Goal: Task Accomplishment & Management: Use online tool/utility

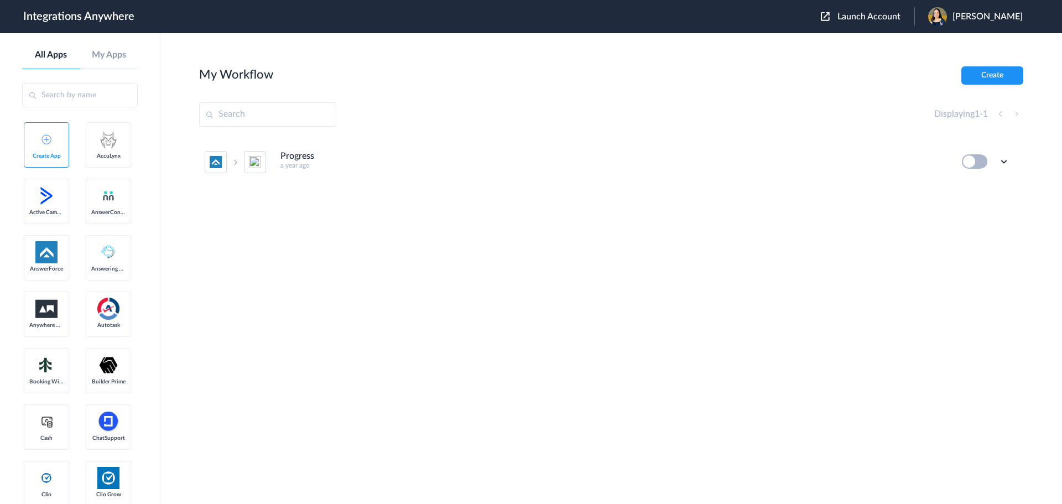
click at [889, 15] on span "Launch Account" at bounding box center [868, 16] width 63 height 9
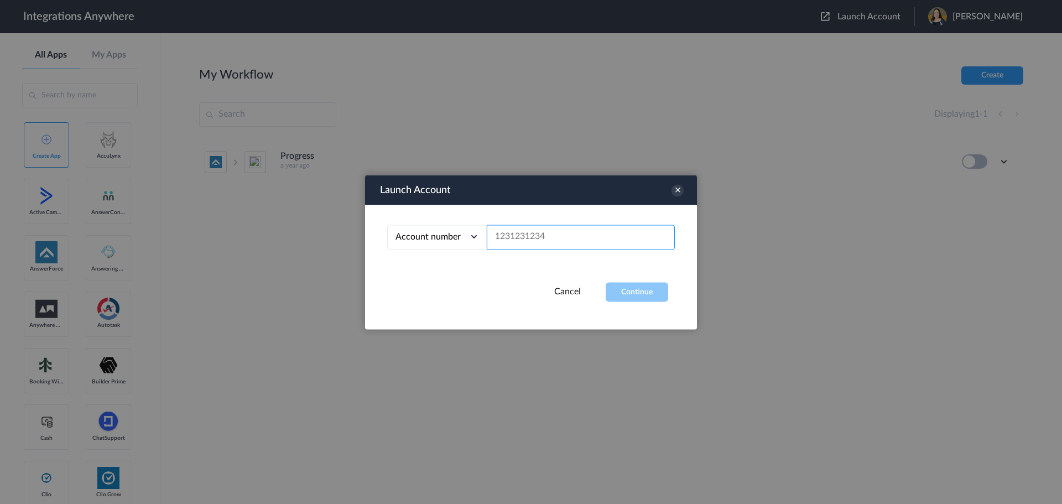
click at [558, 234] on input "text" at bounding box center [581, 237] width 188 height 25
click at [534, 237] on input "text" at bounding box center [581, 237] width 188 height 25
paste input "8662241814"
type input "8662241814"
click at [631, 288] on button "Continue" at bounding box center [637, 291] width 62 height 19
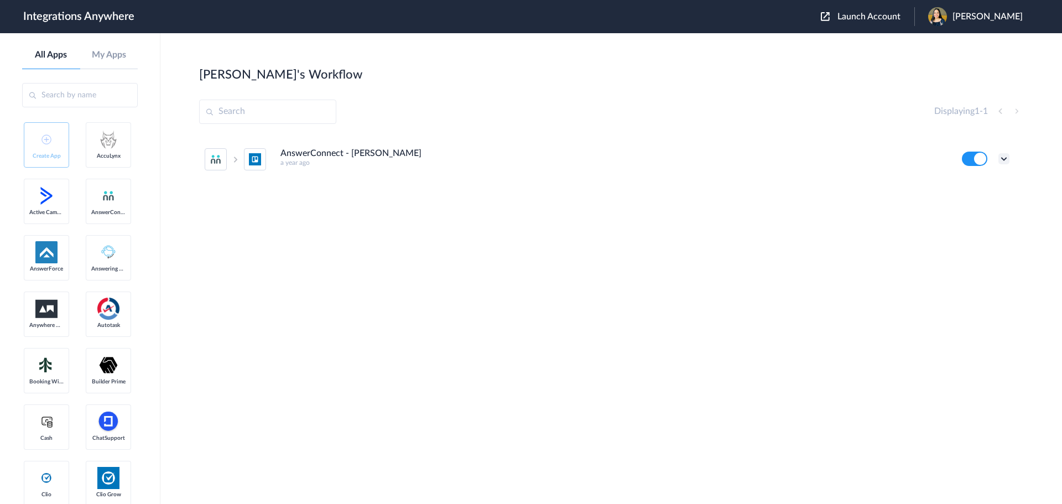
click at [1008, 158] on icon at bounding box center [1003, 158] width 11 height 11
click at [976, 202] on link "Task history" at bounding box center [972, 205] width 53 height 8
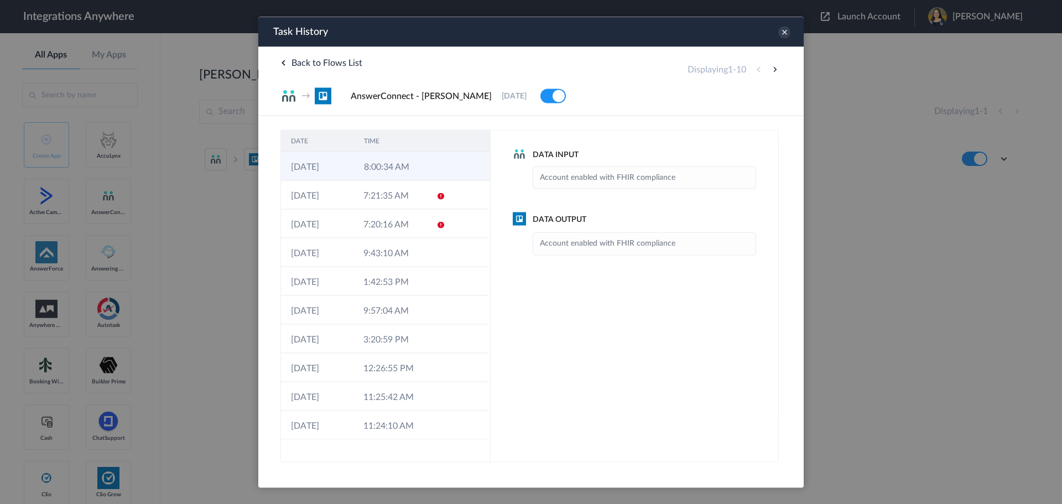
click at [407, 168] on td "8:00:34 AM" at bounding box center [390, 166] width 73 height 29
click at [419, 163] on td "8:00:34 AM" at bounding box center [389, 166] width 72 height 29
click at [413, 204] on td "7:21:35 AM" at bounding box center [389, 194] width 72 height 29
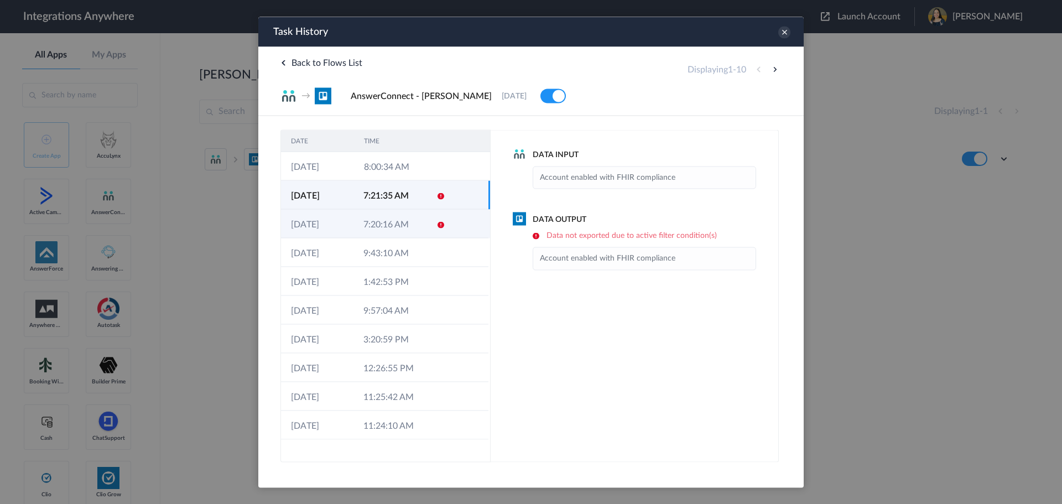
click at [414, 226] on td "7:20:16 AM" at bounding box center [389, 223] width 72 height 29
click at [782, 33] on icon at bounding box center [784, 32] width 12 height 12
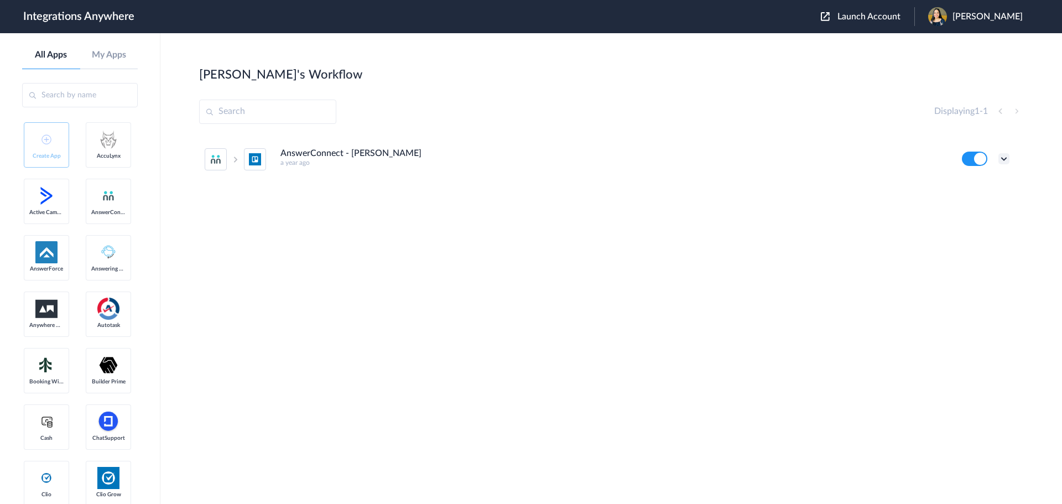
click at [1006, 159] on icon at bounding box center [1003, 158] width 11 height 11
click at [979, 185] on li "Edit" at bounding box center [973, 184] width 72 height 20
click at [1001, 159] on icon at bounding box center [1003, 158] width 11 height 11
click at [967, 184] on link "Edit" at bounding box center [959, 184] width 27 height 8
click at [1007, 160] on icon at bounding box center [1003, 158] width 11 height 11
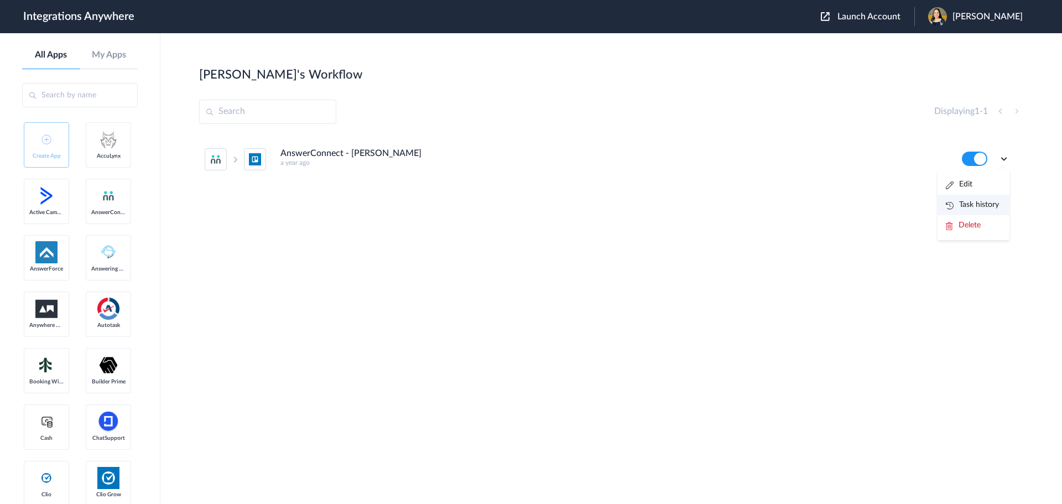
click at [988, 205] on link "Task history" at bounding box center [972, 205] width 53 height 8
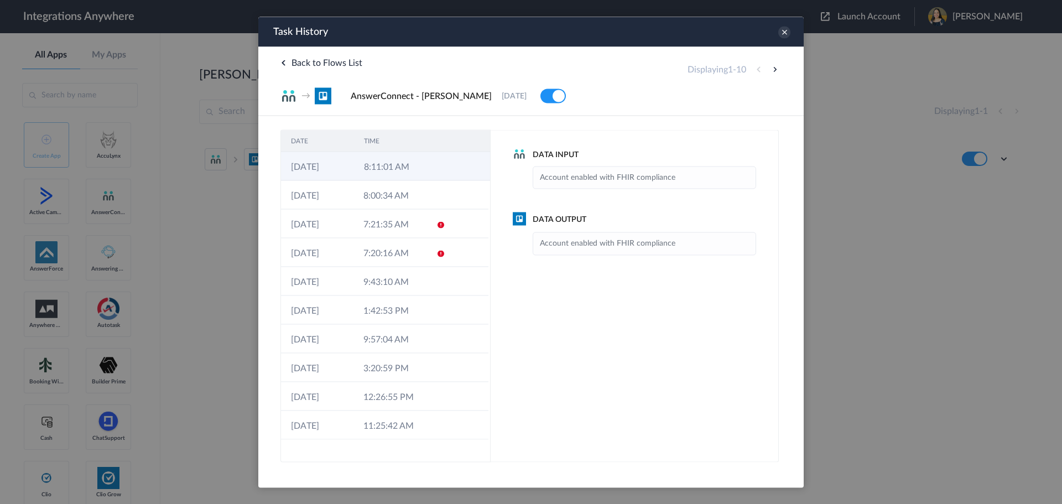
click at [400, 160] on td "8:11:01 AM" at bounding box center [390, 166] width 73 height 29
click at [785, 30] on icon at bounding box center [784, 32] width 12 height 12
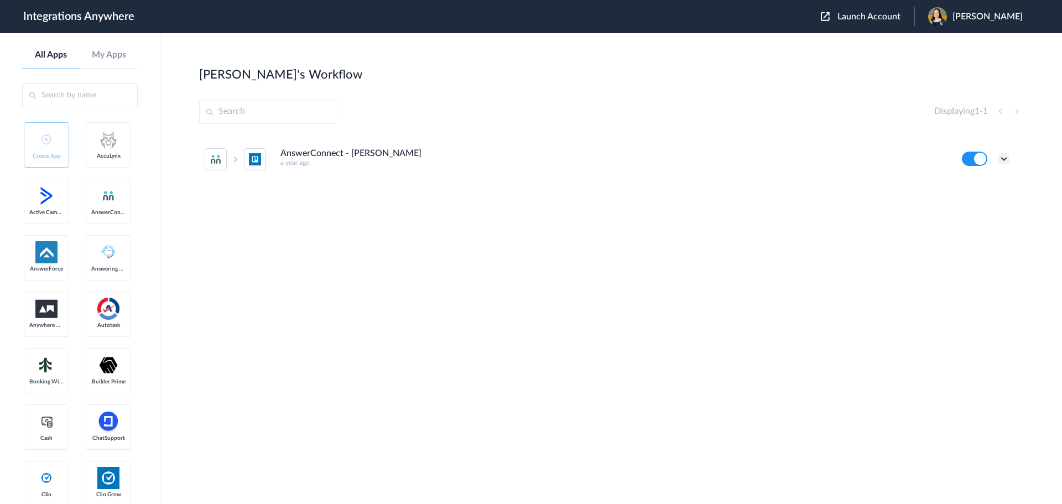
click at [1004, 158] on icon at bounding box center [1003, 158] width 11 height 11
click at [974, 207] on link "Task history" at bounding box center [972, 205] width 53 height 8
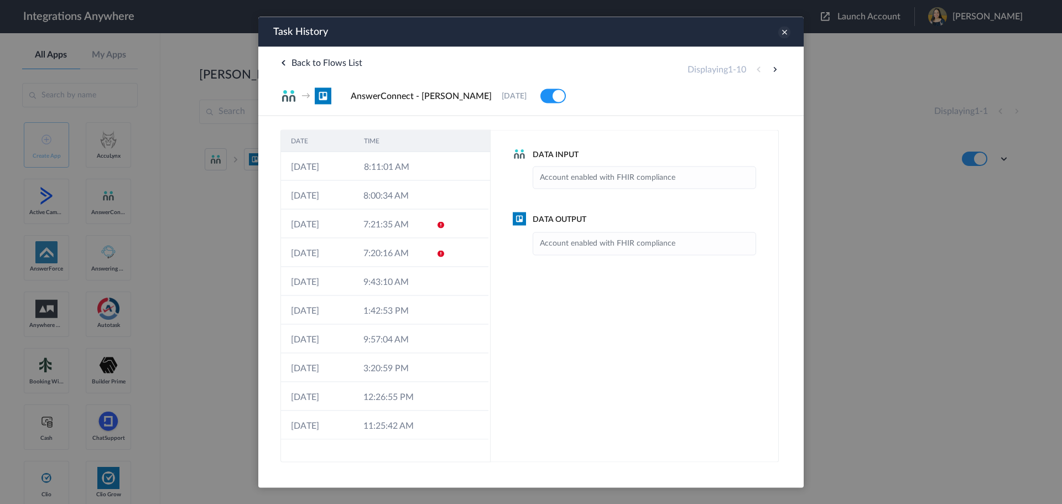
click at [783, 31] on icon at bounding box center [784, 32] width 12 height 12
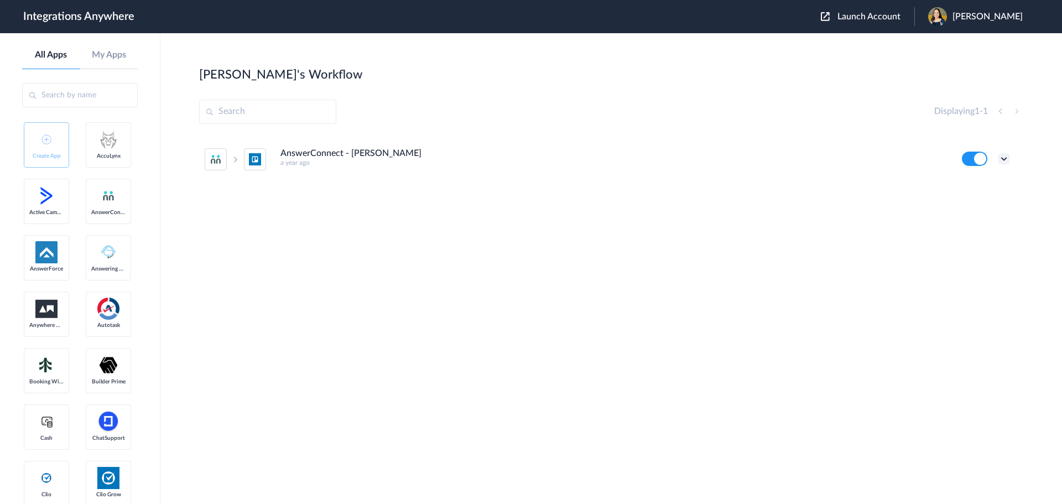
click at [1004, 157] on icon at bounding box center [1003, 158] width 11 height 11
click at [972, 189] on li "Edit" at bounding box center [973, 184] width 72 height 20
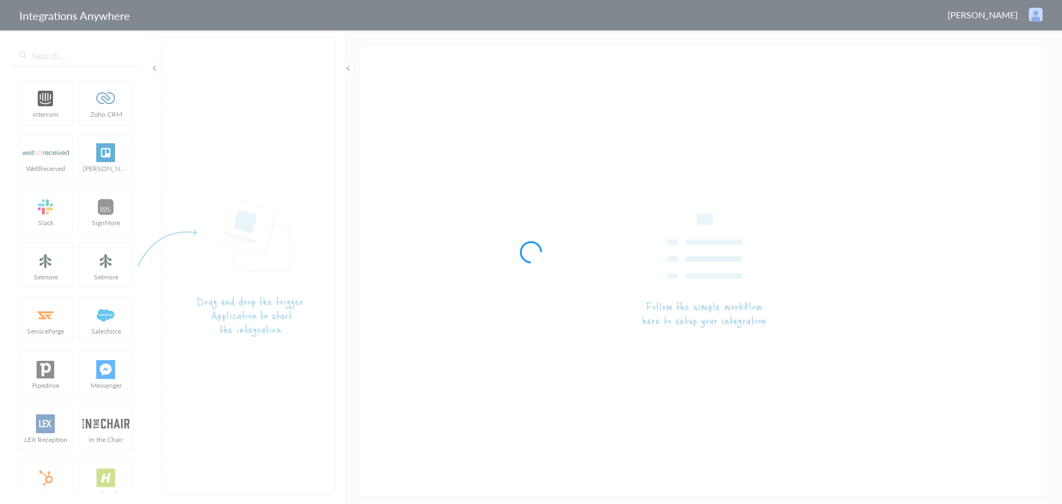
type input "AnswerConnect - Trello"
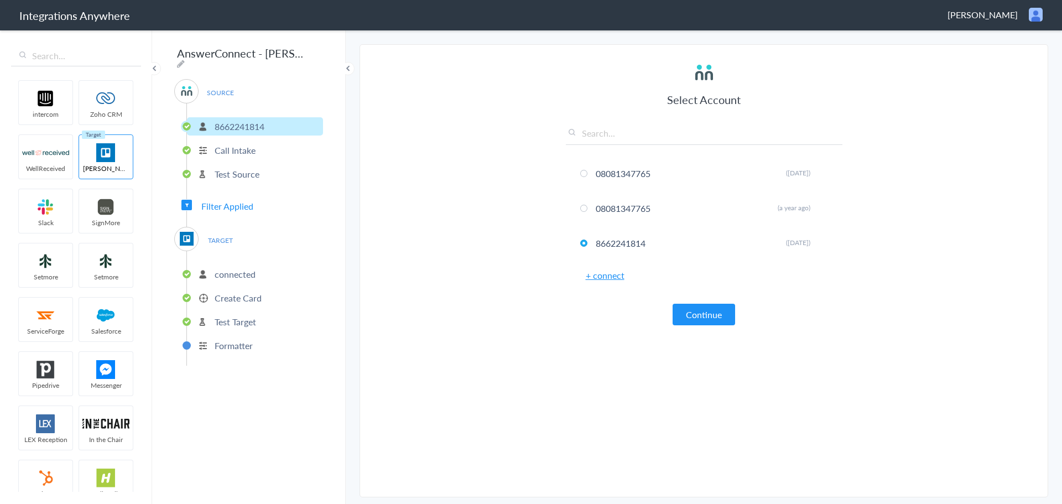
click at [265, 147] on li "Call Intake" at bounding box center [255, 150] width 136 height 18
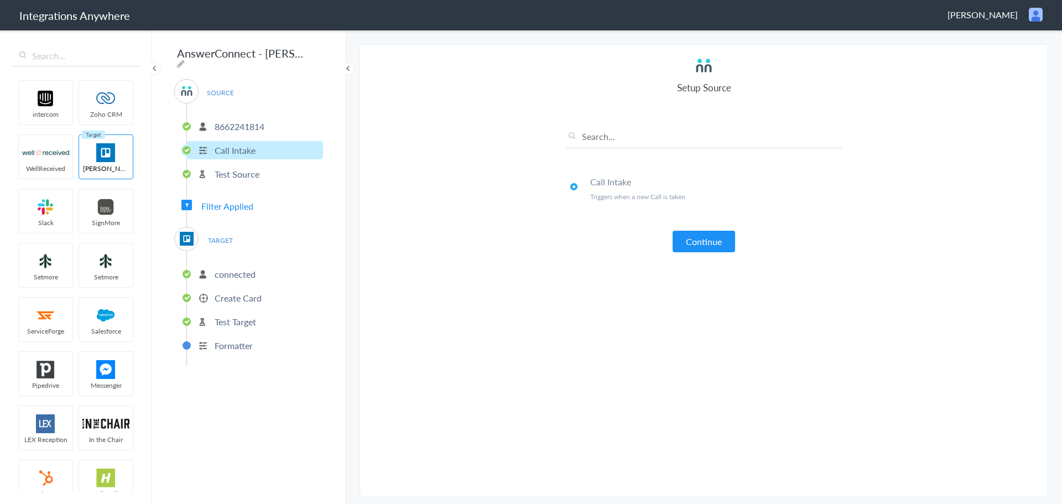
click at [256, 176] on li "Test Source" at bounding box center [255, 174] width 136 height 18
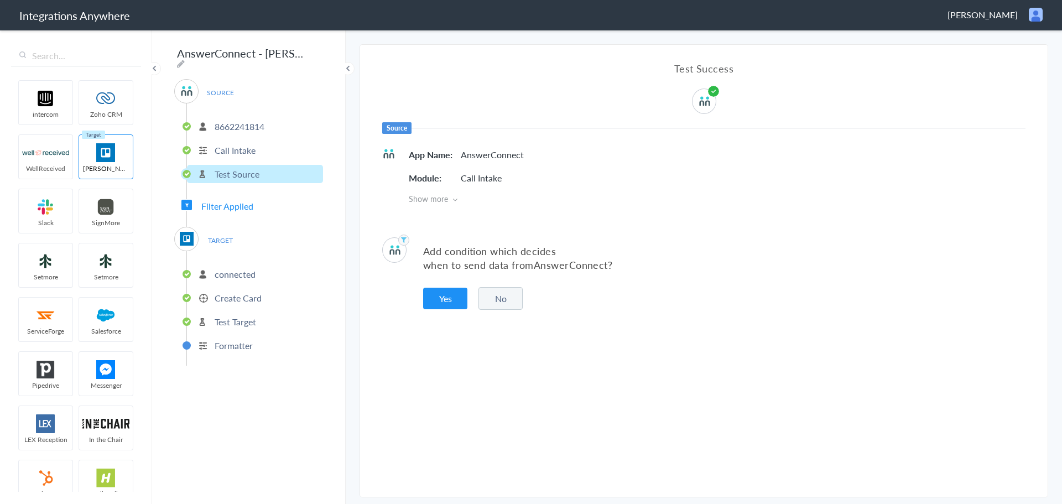
click at [254, 210] on div "SOURCE 8662241814 Call Intake Test Source Filter Applied TARGET connected Creat…" at bounding box center [248, 222] width 149 height 287
click at [247, 200] on span "Filter Applied" at bounding box center [227, 206] width 52 height 13
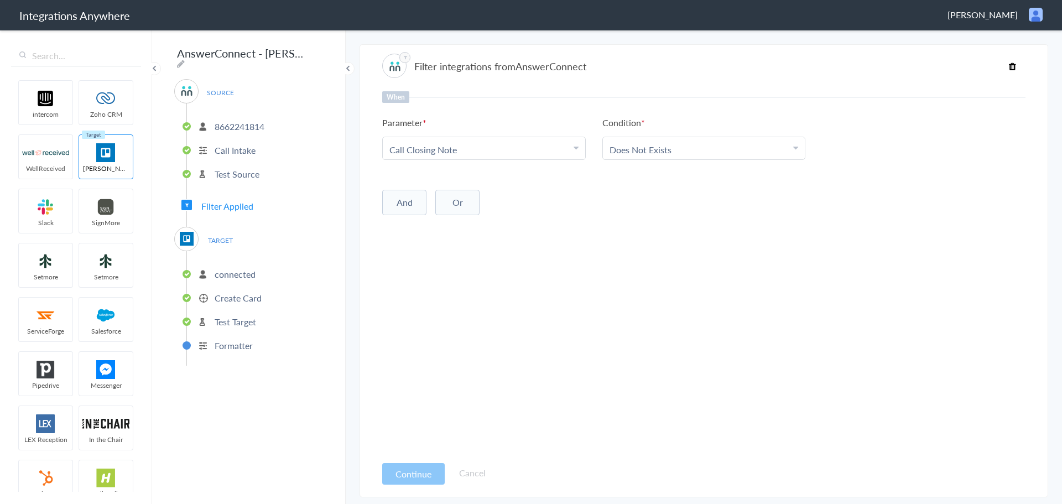
click at [242, 270] on p "connected" at bounding box center [235, 274] width 41 height 13
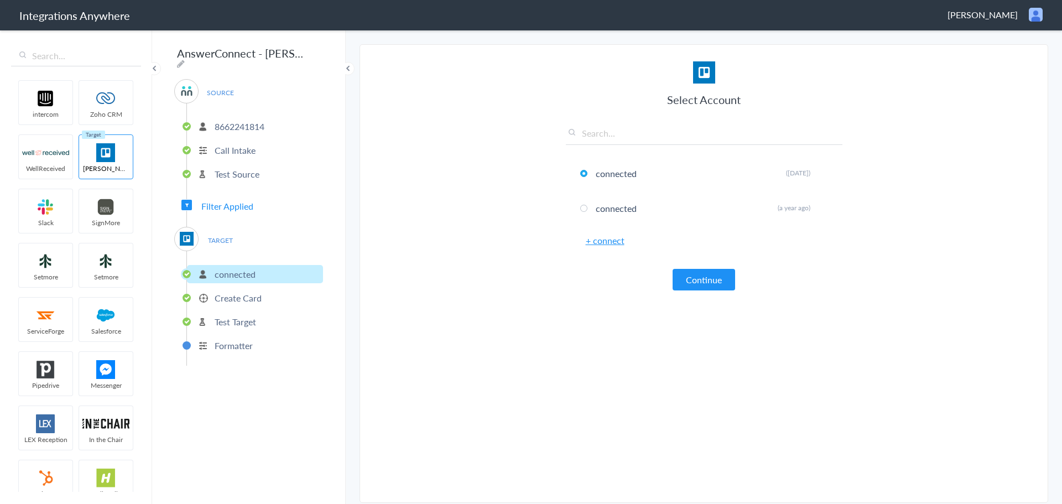
click at [240, 295] on p "Create Card" at bounding box center [238, 297] width 47 height 13
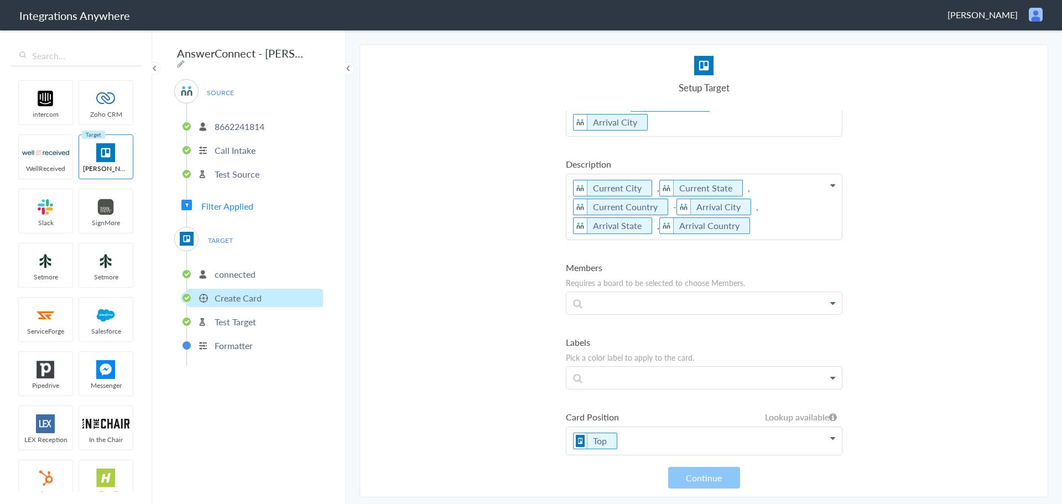
scroll to position [225, 0]
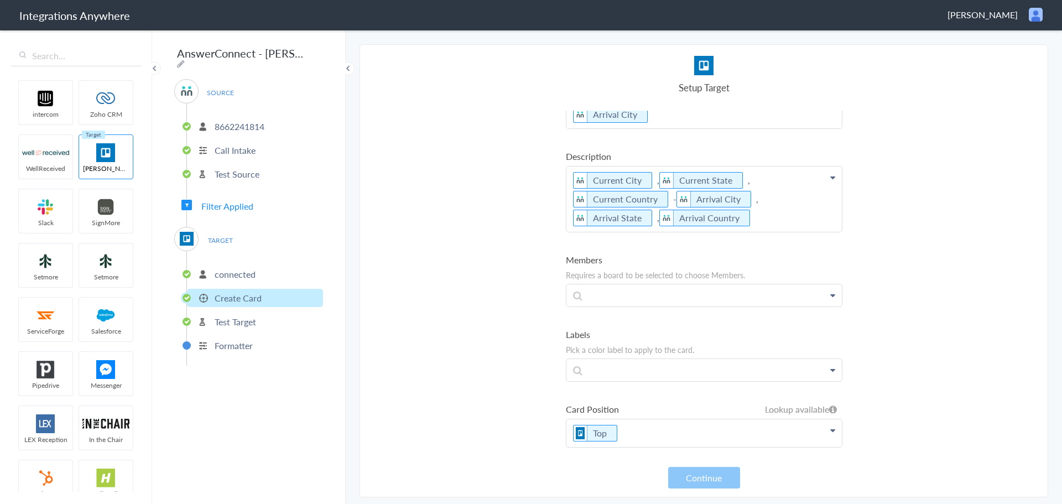
click at [254, 322] on p "Test Target" at bounding box center [235, 321] width 41 height 13
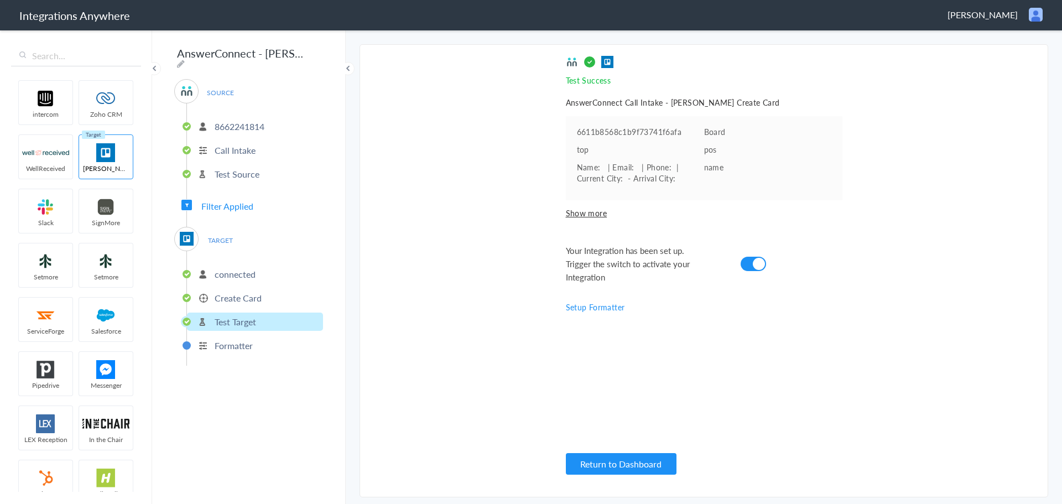
click at [249, 342] on p "Formatter" at bounding box center [234, 345] width 38 height 13
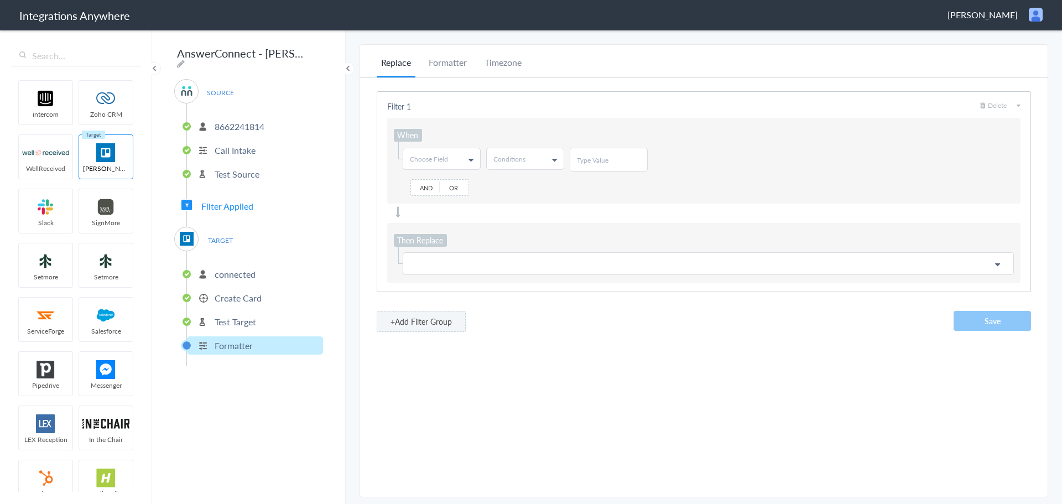
click at [246, 126] on p "8662241814" at bounding box center [240, 126] width 50 height 13
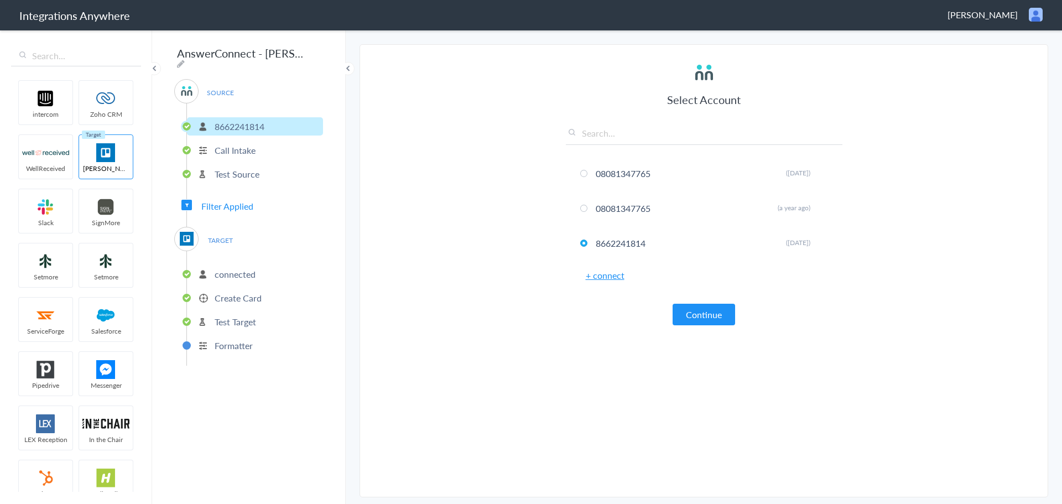
click at [225, 209] on div "SOURCE 8662241814 Call Intake Test Source Filter Applied TARGET connected Creat…" at bounding box center [248, 222] width 149 height 287
click at [241, 204] on span "Filter Applied" at bounding box center [227, 206] width 52 height 13
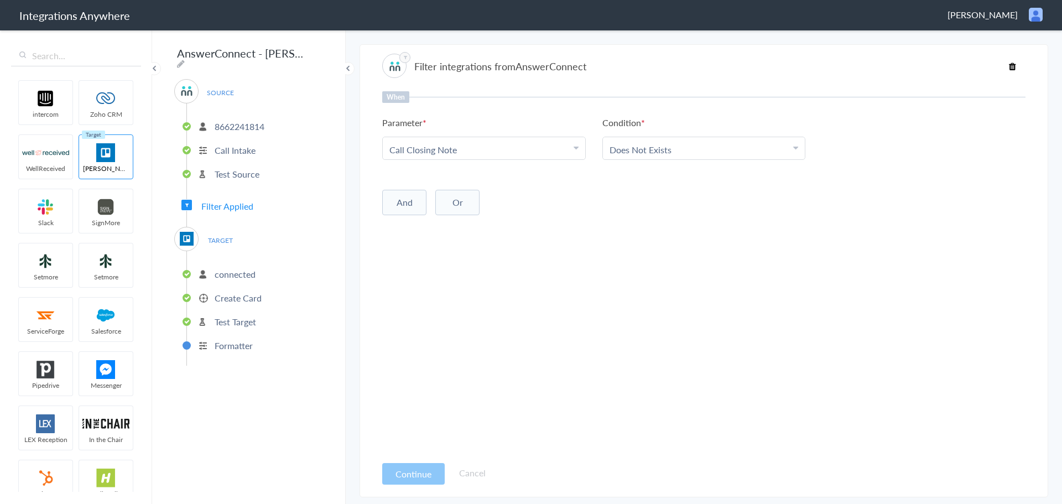
click at [450, 207] on button "Or" at bounding box center [457, 202] width 44 height 25
click at [466, 222] on div "Choose Parameter" at bounding box center [483, 225] width 189 height 13
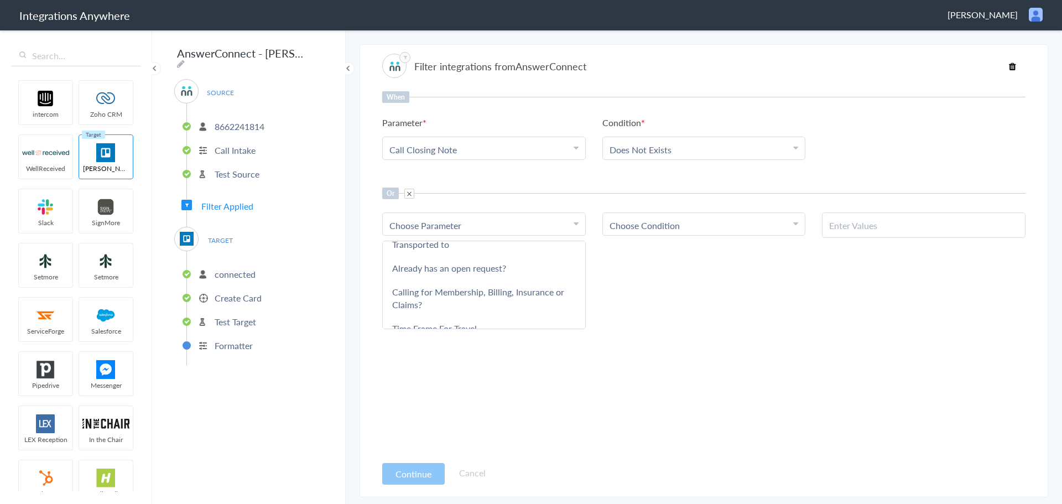
scroll to position [280, 0]
click at [519, 287] on link "Calling for Membership, Billing, Insurance or Claims?" at bounding box center [484, 291] width 202 height 37
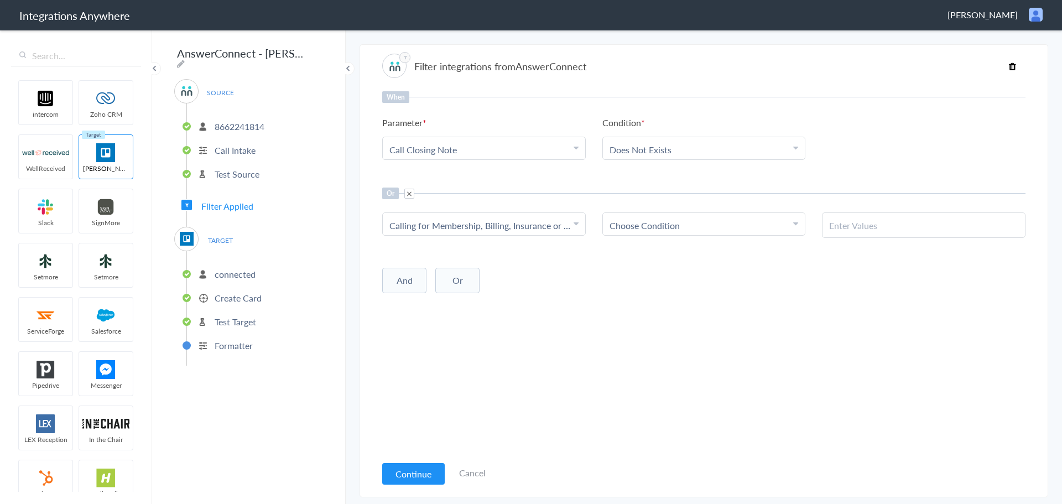
click at [663, 224] on span "Choose Condition" at bounding box center [645, 225] width 70 height 13
click at [717, 279] on link "Does Not Contains" at bounding box center [704, 279] width 202 height 24
click at [857, 223] on input "text" at bounding box center [923, 225] width 189 height 13
click at [848, 225] on input "text" at bounding box center [923, 225] width 189 height 13
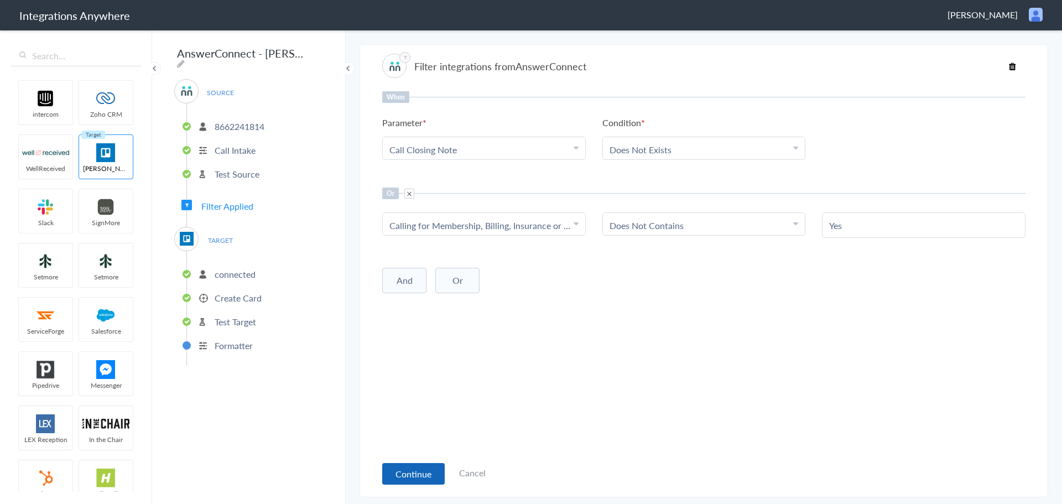
type input "Yes"
click at [430, 472] on button "Continue" at bounding box center [413, 474] width 62 height 22
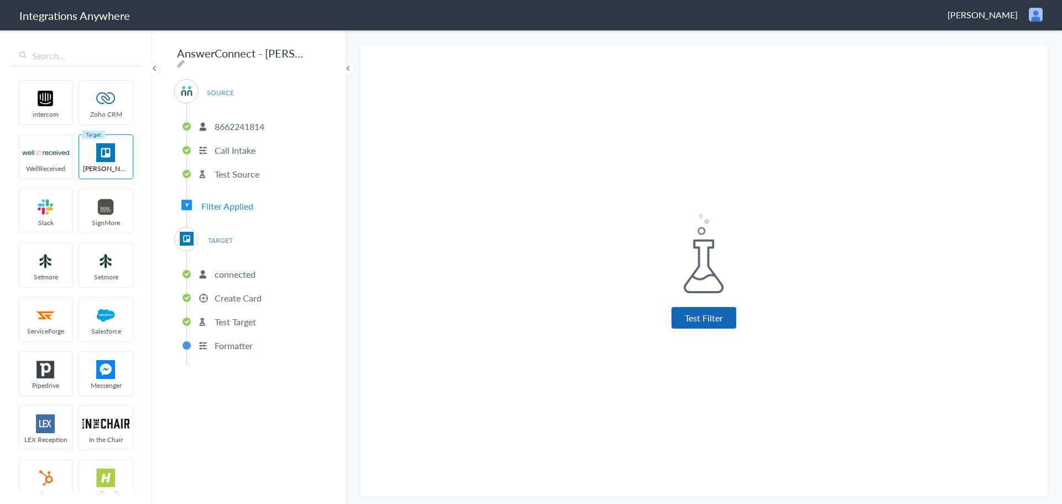
click at [696, 318] on button "Test Filter" at bounding box center [703, 318] width 65 height 22
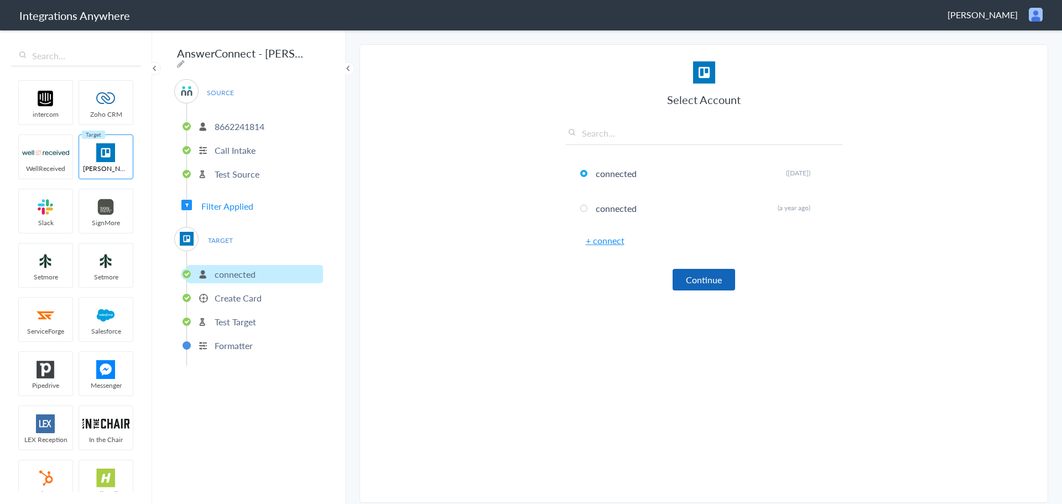
click at [702, 275] on button "Continue" at bounding box center [704, 280] width 62 height 22
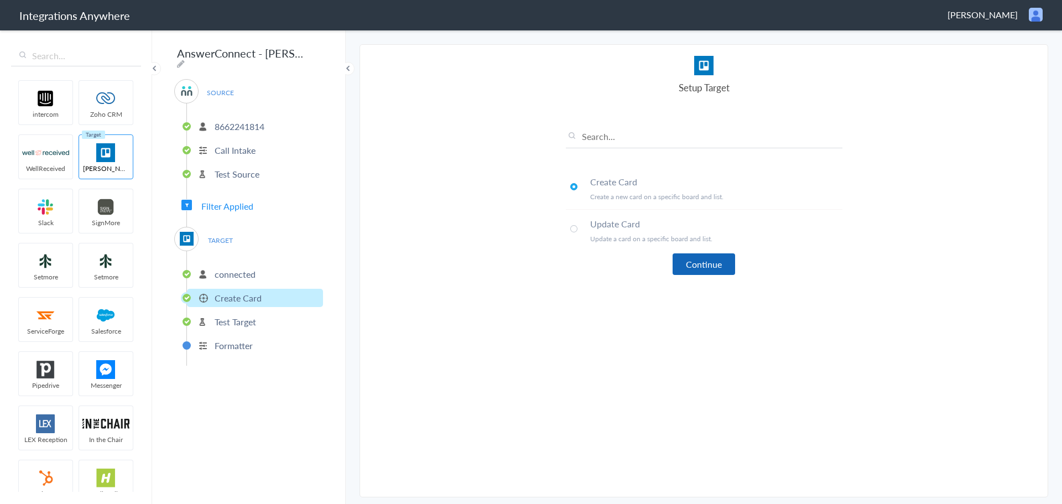
click at [695, 265] on button "Continue" at bounding box center [704, 264] width 62 height 22
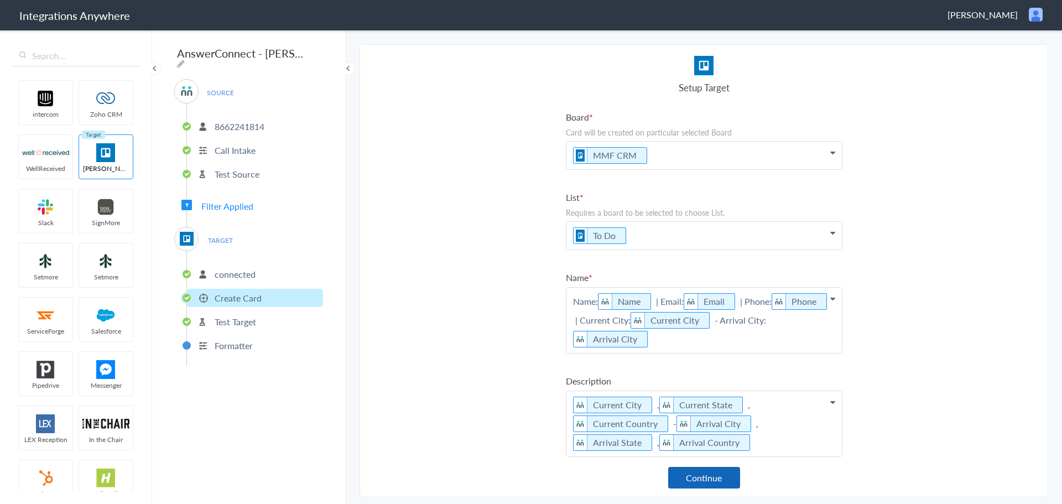
click at [705, 478] on button "Continue" at bounding box center [704, 478] width 72 height 22
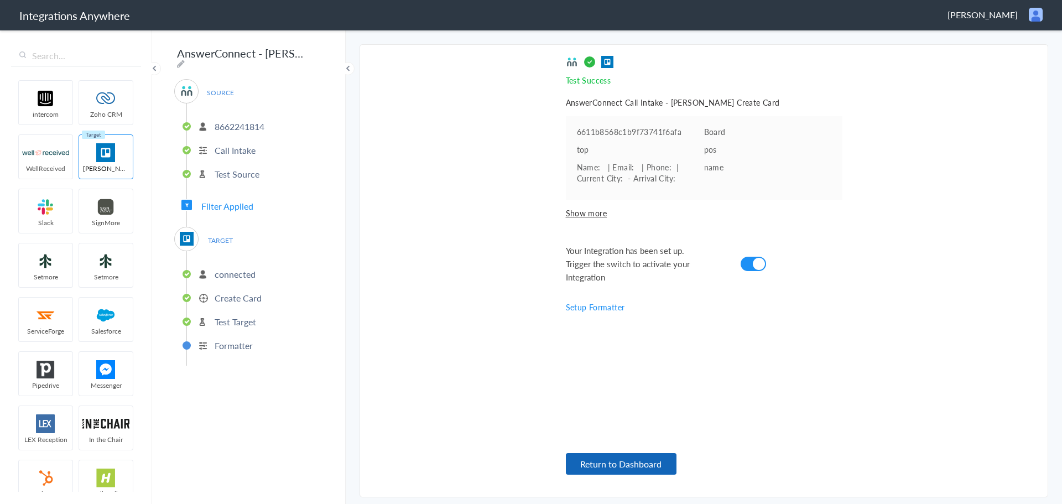
click at [618, 464] on button "Return to Dashboard" at bounding box center [621, 464] width 111 height 22
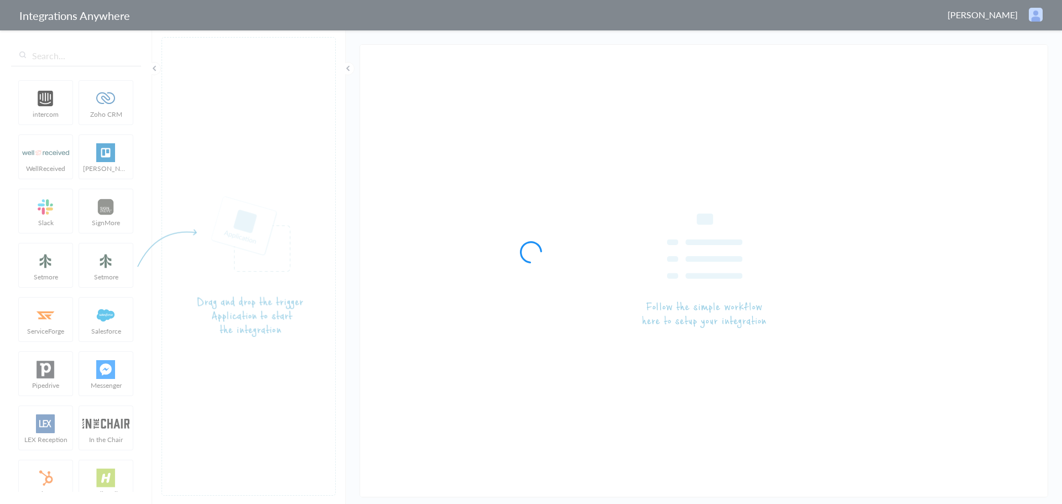
type input "AnswerConnect - [PERSON_NAME]"
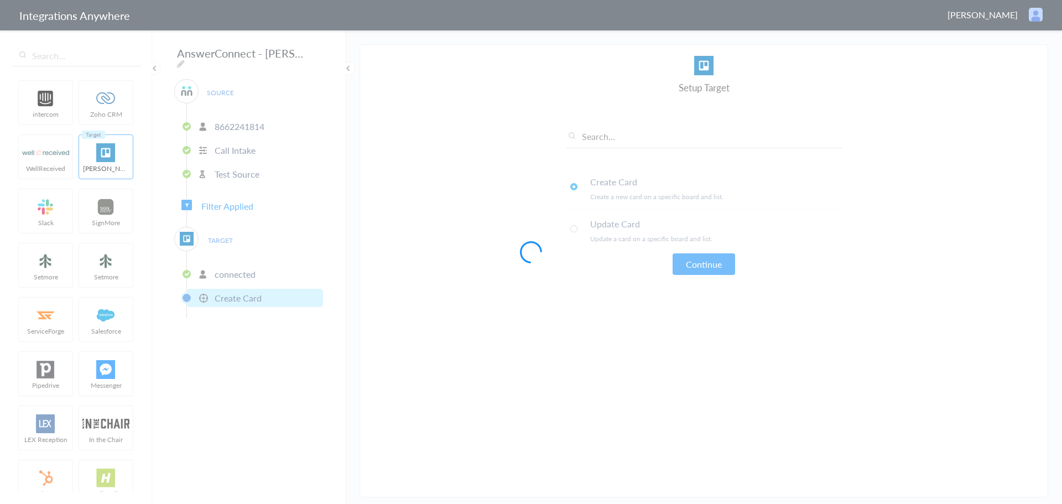
click at [245, 205] on div at bounding box center [531, 252] width 1062 height 504
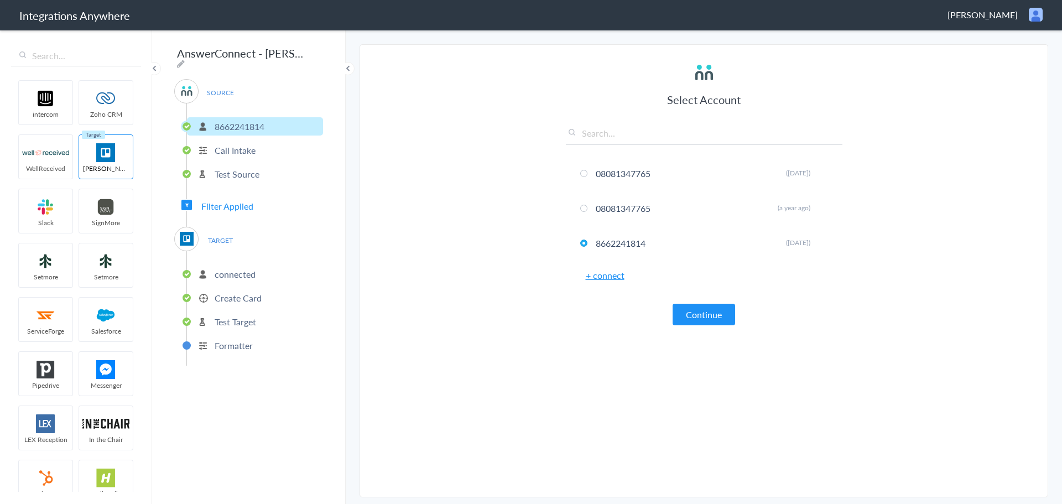
click at [256, 0] on body "Integrations Anywhere [PERSON_NAME] Logout Dashboard intercom Zoho CRM WellRece…" at bounding box center [531, 0] width 1062 height 0
click at [223, 200] on span "Filter Applied" at bounding box center [227, 206] width 52 height 13
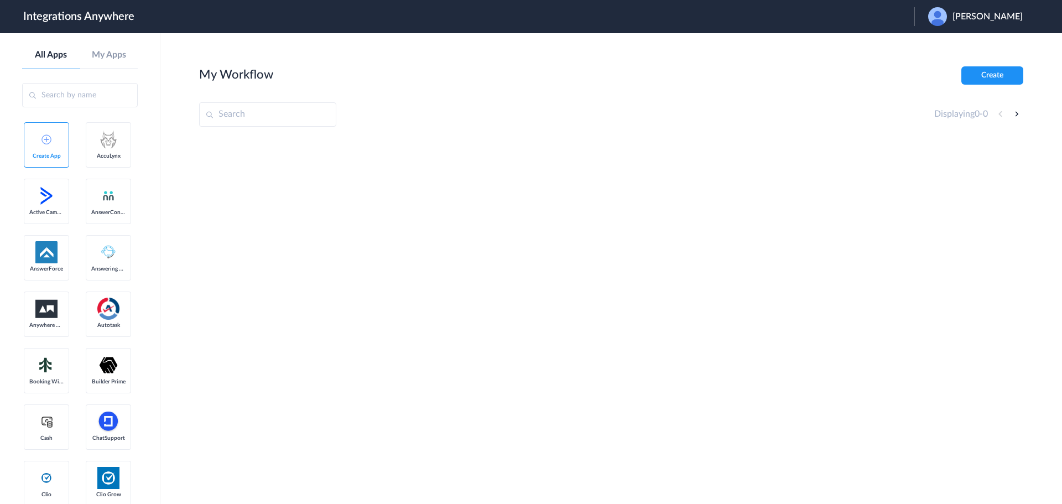
click at [986, 11] on div "[PERSON_NAME]" at bounding box center [981, 16] width 106 height 19
click at [282, 96] on section "My Workflow Create Displaying 0 - 0" at bounding box center [611, 301] width 824 height 471
click at [1004, 12] on span "[PERSON_NAME]" at bounding box center [987, 17] width 70 height 11
click at [972, 46] on li "Logout" at bounding box center [973, 45] width 119 height 20
click at [247, 118] on input "text" at bounding box center [267, 114] width 137 height 24
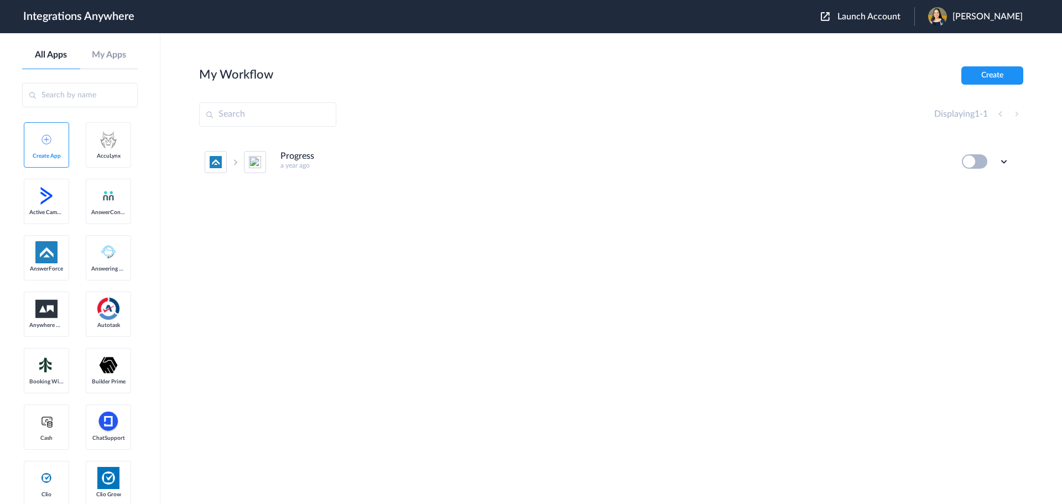
click at [424, 156] on div "Progress a year ago" at bounding box center [613, 160] width 666 height 18
click at [241, 118] on input "text" at bounding box center [267, 114] width 137 height 24
paste input "8662241814"
click at [272, 118] on input "8662241814" at bounding box center [267, 114] width 137 height 24
type input "8662241814"
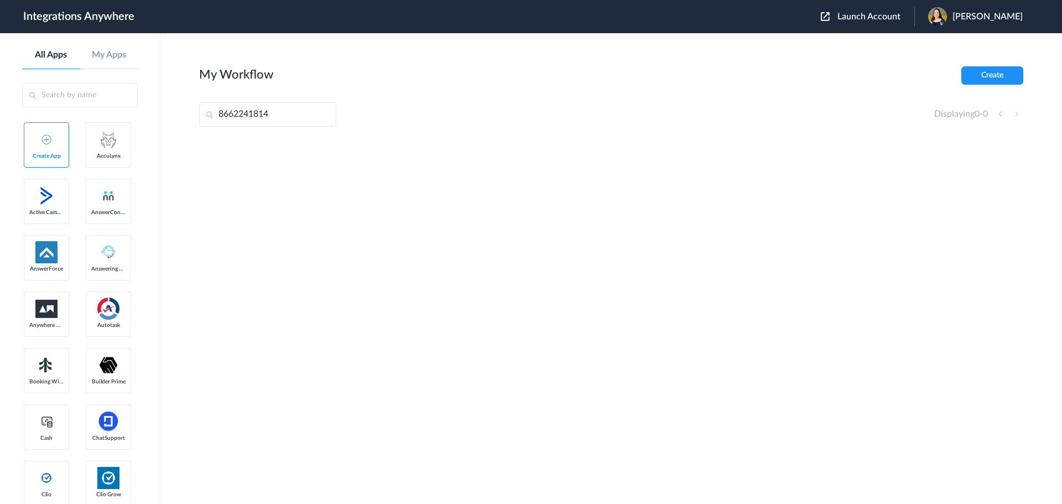
click at [882, 15] on span "Launch Account" at bounding box center [868, 16] width 63 height 9
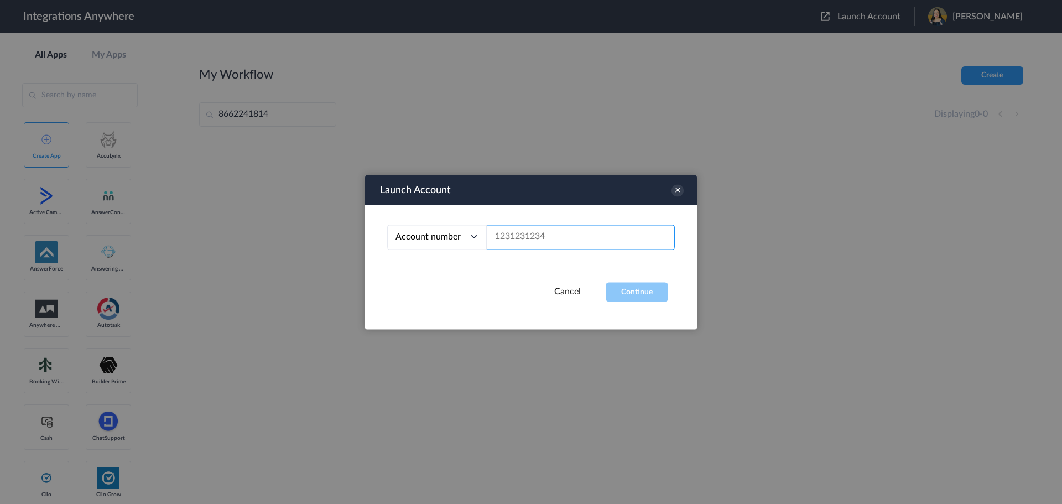
click at [515, 243] on input "text" at bounding box center [581, 237] width 188 height 25
paste input "8662241814"
type input "8662241814"
click at [626, 297] on button "Continue" at bounding box center [637, 291] width 62 height 19
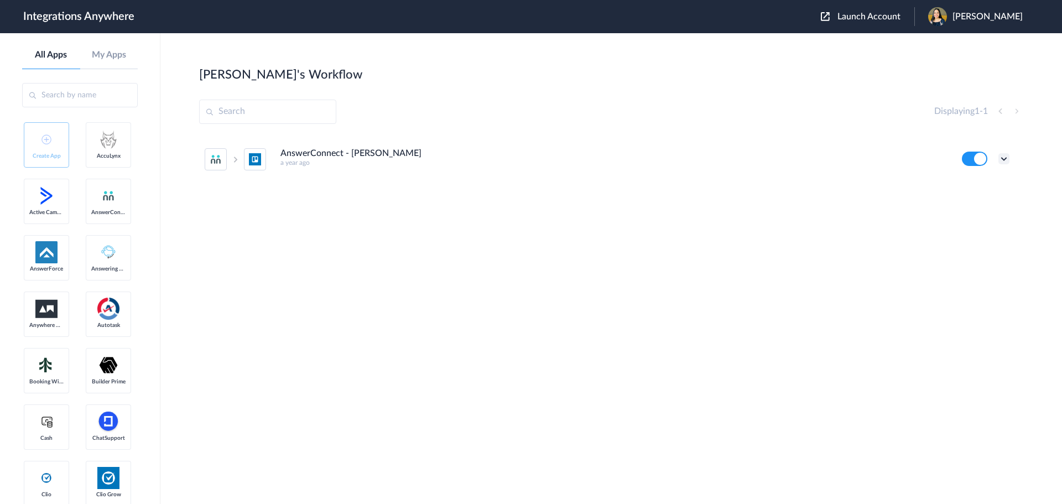
click at [1003, 157] on icon at bounding box center [1003, 158] width 11 height 11
click at [969, 183] on link "Edit" at bounding box center [959, 184] width 27 height 8
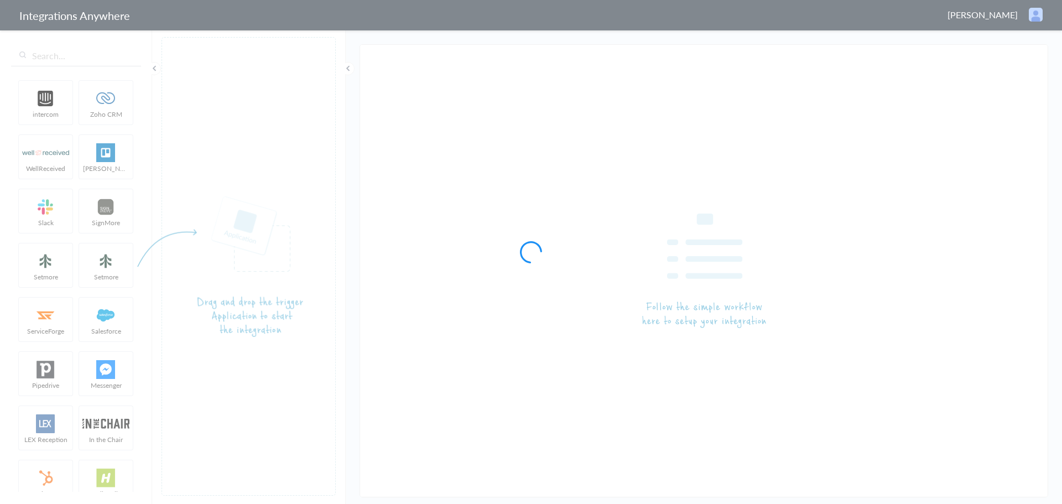
type input "AnswerConnect - [PERSON_NAME]"
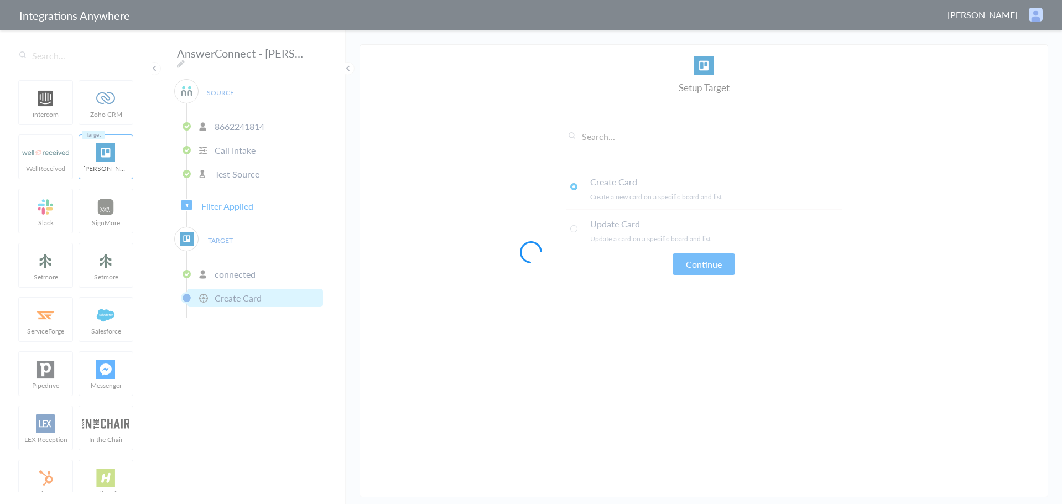
click at [232, 200] on div at bounding box center [531, 252] width 1062 height 504
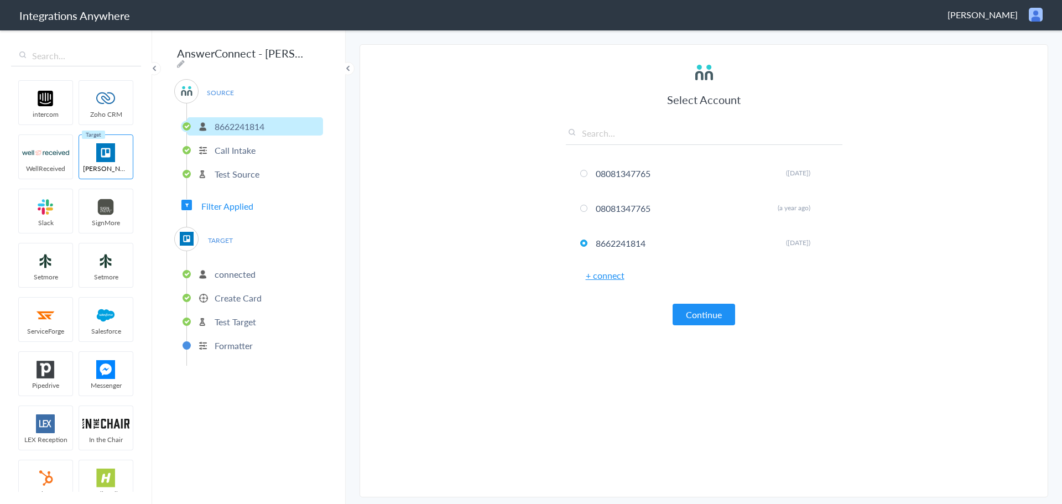
click at [225, 204] on span "Filter Applied" at bounding box center [227, 206] width 52 height 13
